Goal: Task Accomplishment & Management: Complete application form

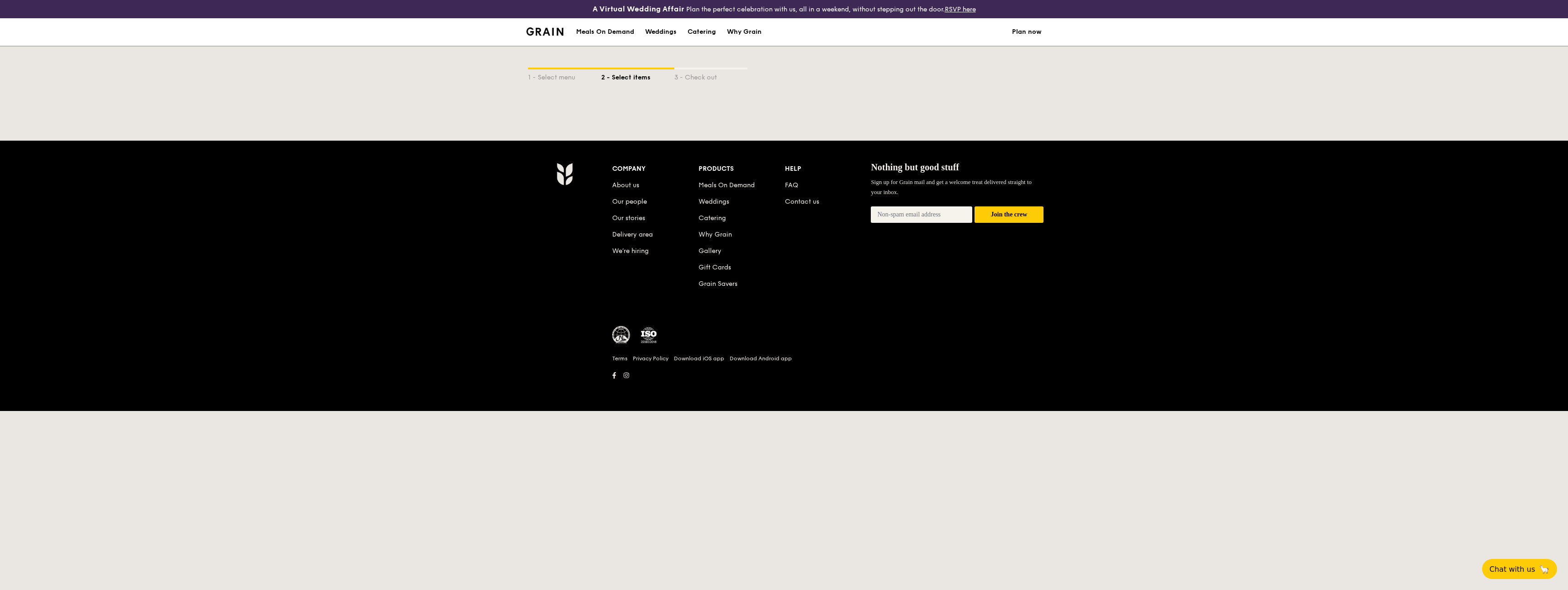
click at [1027, 32] on link "Plan now" at bounding box center [1027, 32] width 30 height 27
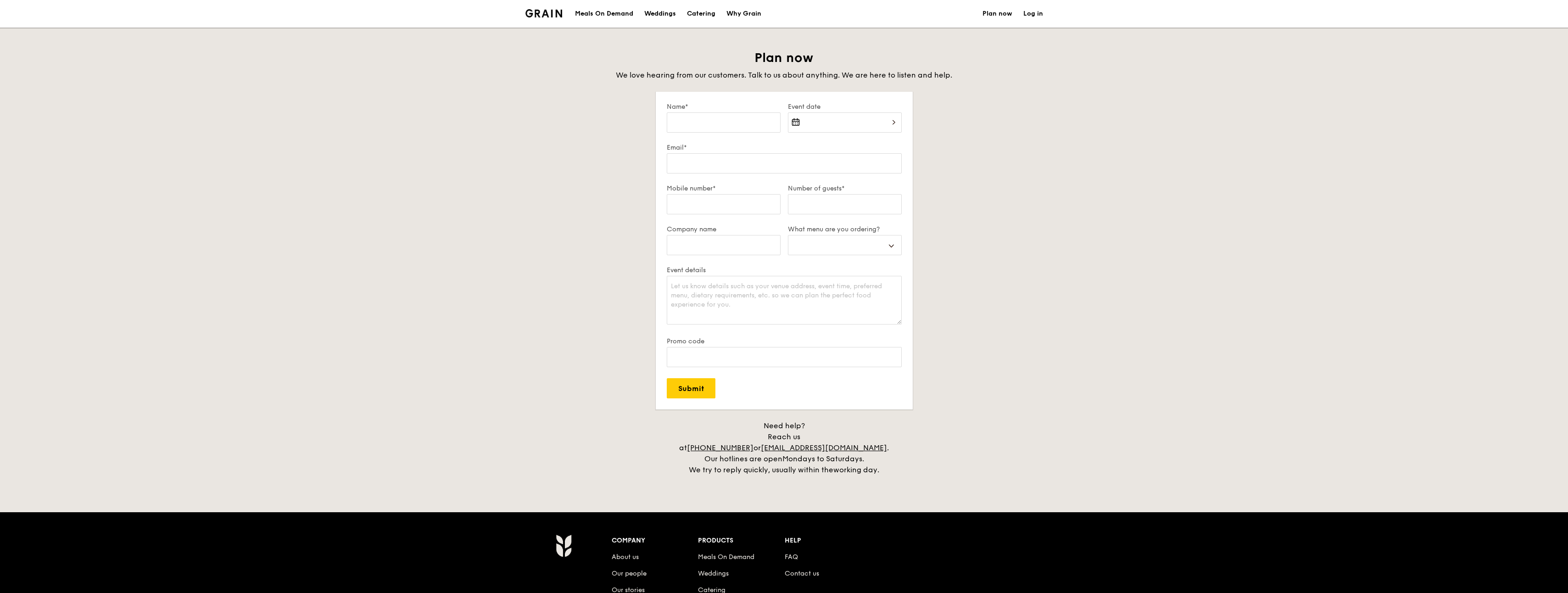
select select
